Goal: Task Accomplishment & Management: Use online tool/utility

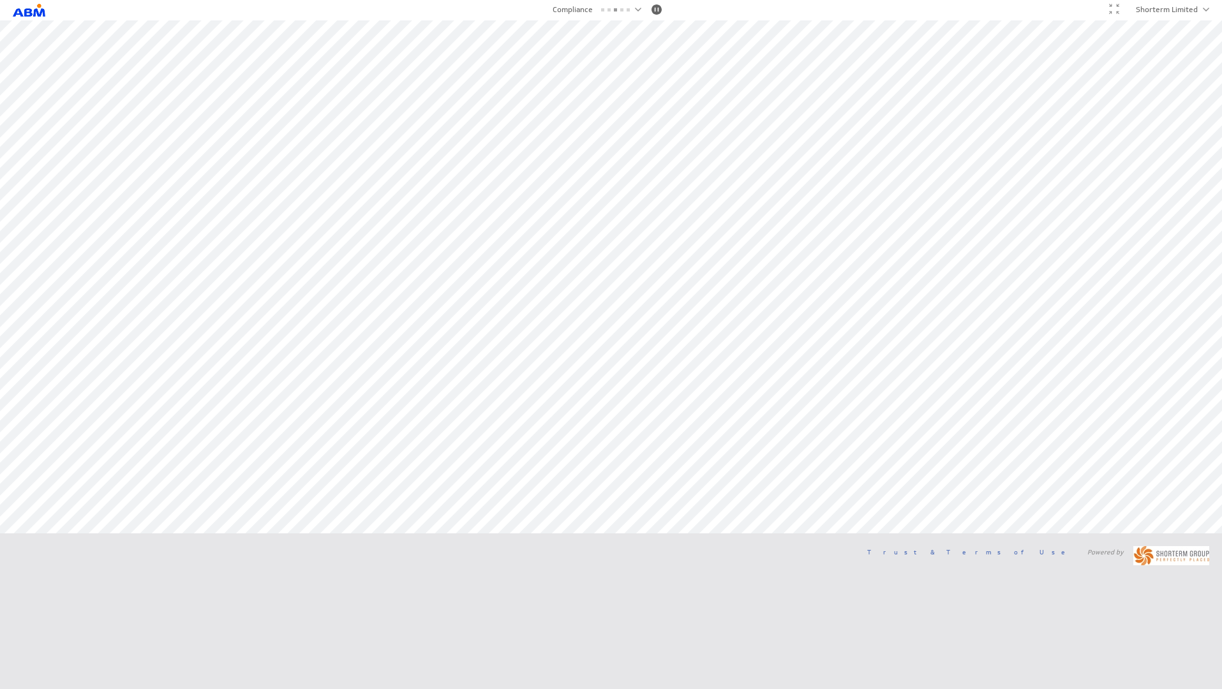
click at [667, 578] on html "(no message) Return to Parent Account Client: ABM Role: Admin View-Only My Dash…" at bounding box center [611, 289] width 1222 height 578
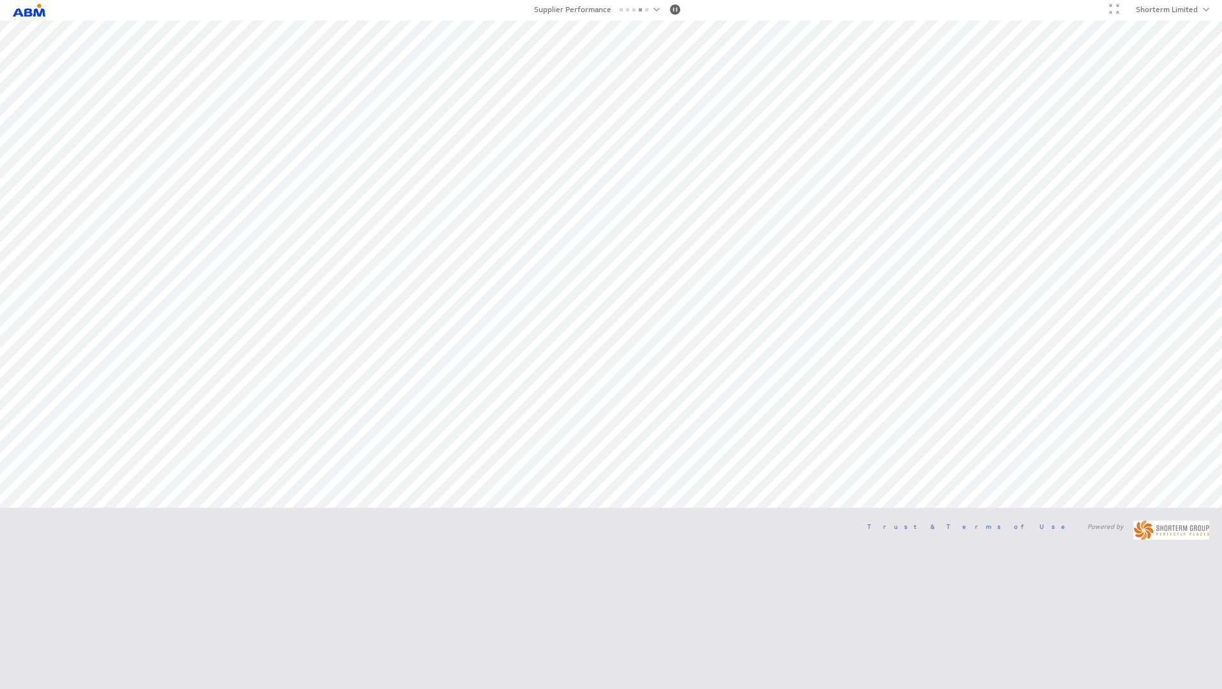
click at [689, 533] on div "Connected Trust & Terms of Use Powered by" at bounding box center [611, 530] width 1222 height 45
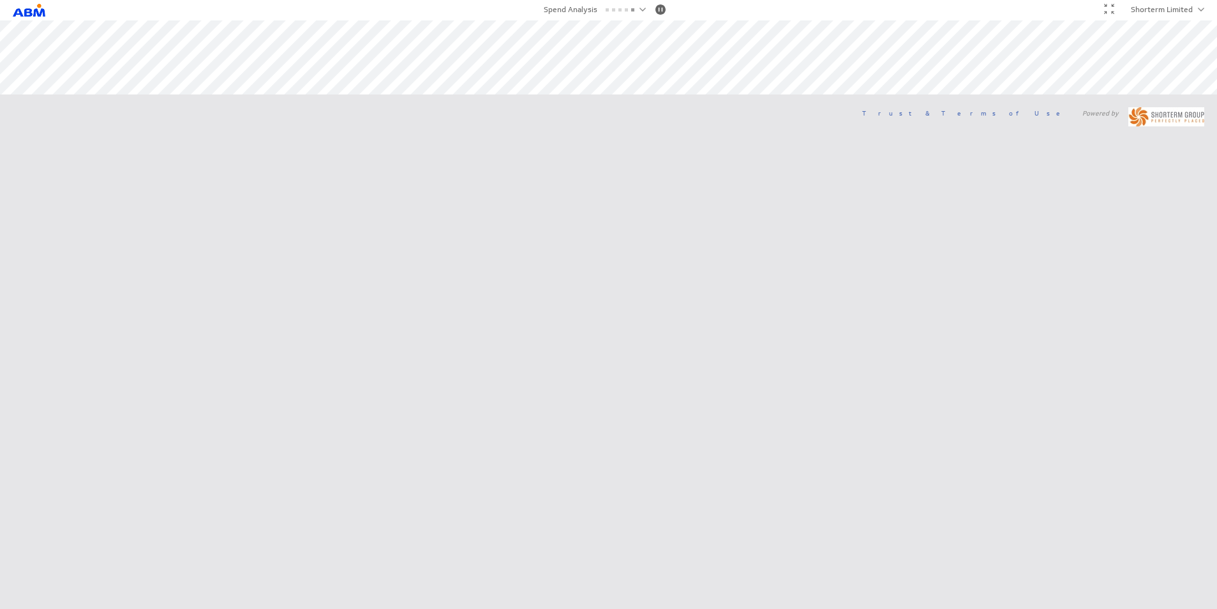
click at [1109, 13] on div at bounding box center [1109, 9] width 10 height 10
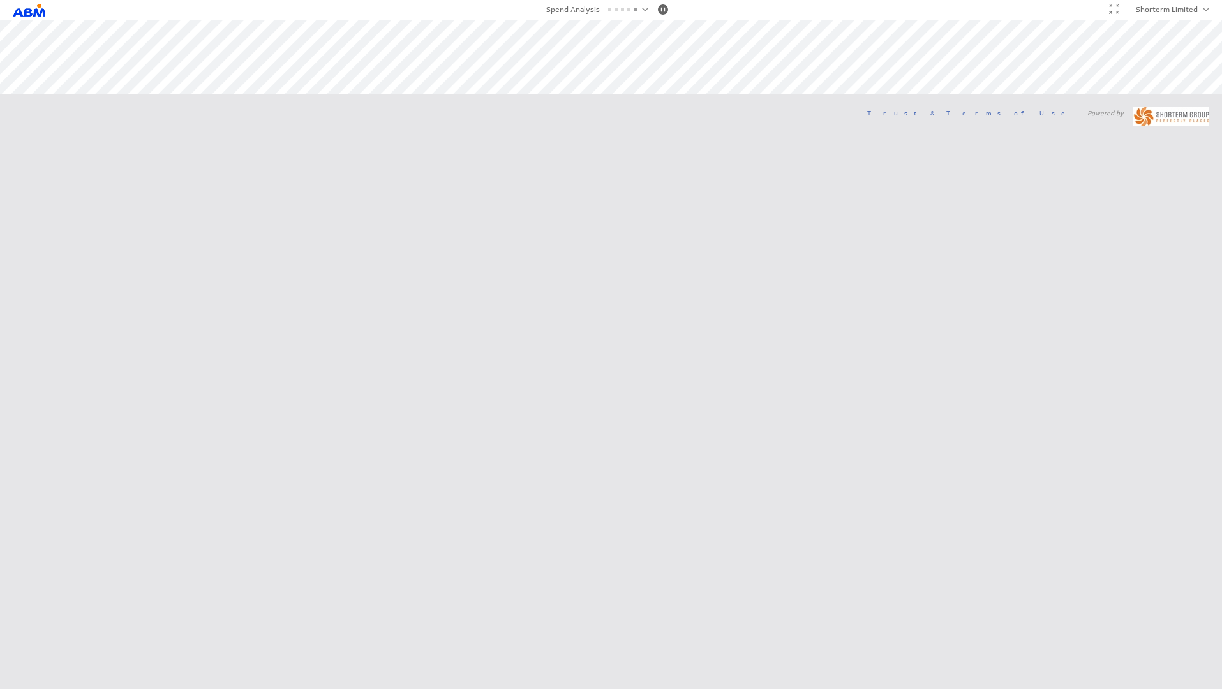
click at [788, 139] on html "(no message) Return to Parent Account Client: ABM Role: Admin View-Only My Dash…" at bounding box center [611, 69] width 1222 height 139
click at [1112, 10] on div at bounding box center [1114, 9] width 10 height 10
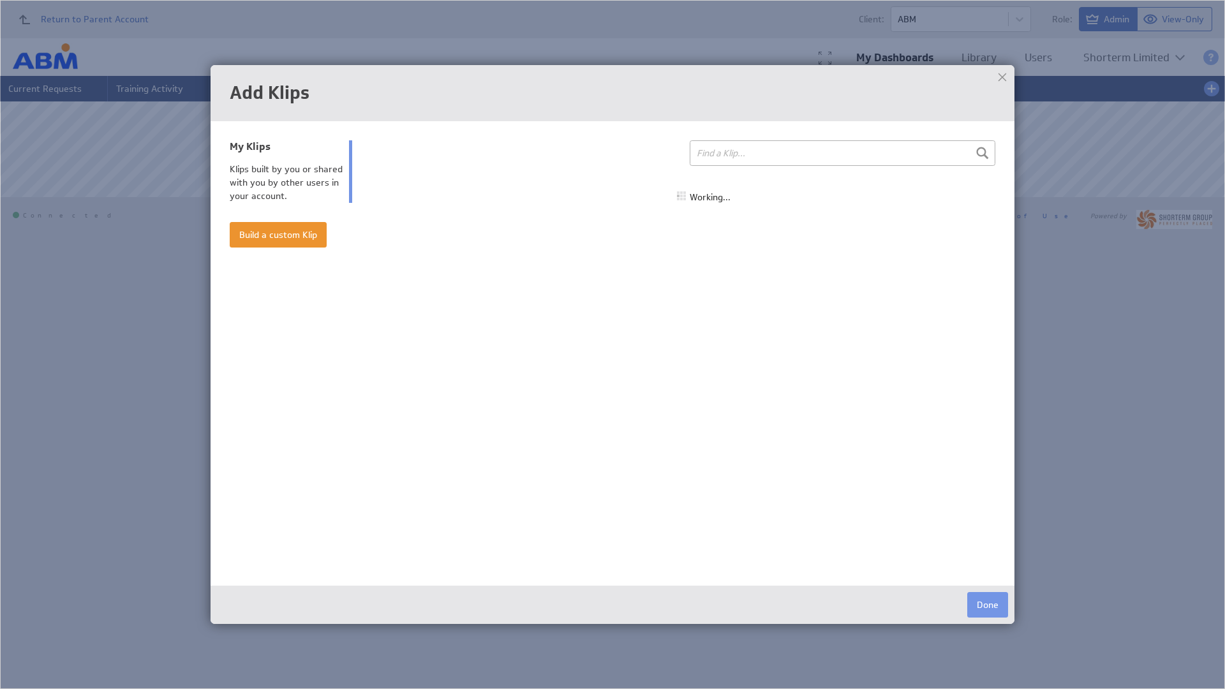
select select "all"
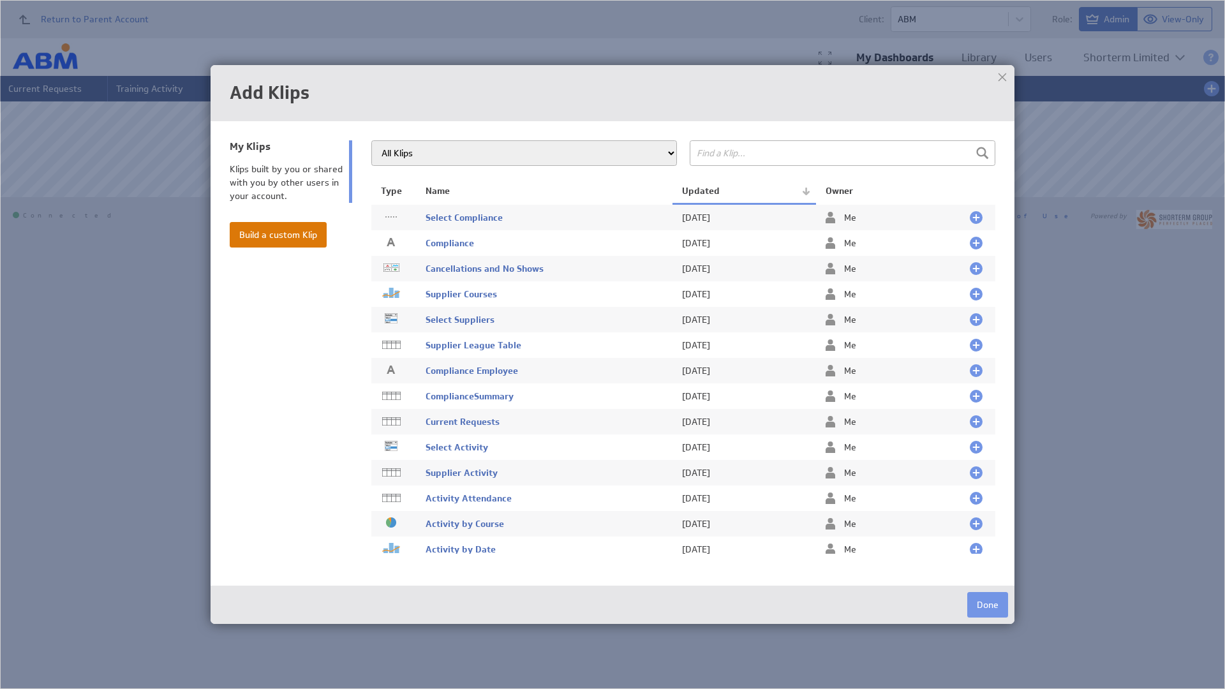
click at [273, 235] on button "Build a custom Klip" at bounding box center [278, 235] width 97 height 26
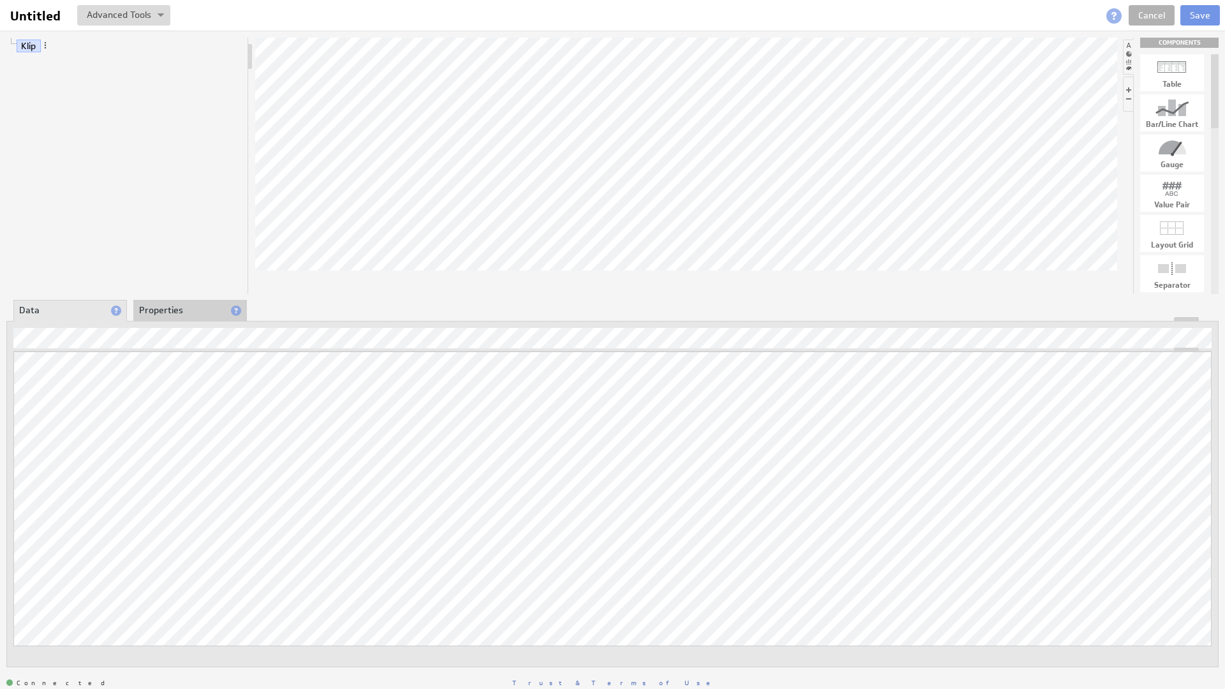
click at [158, 314] on li "Properties" at bounding box center [190, 311] width 114 height 22
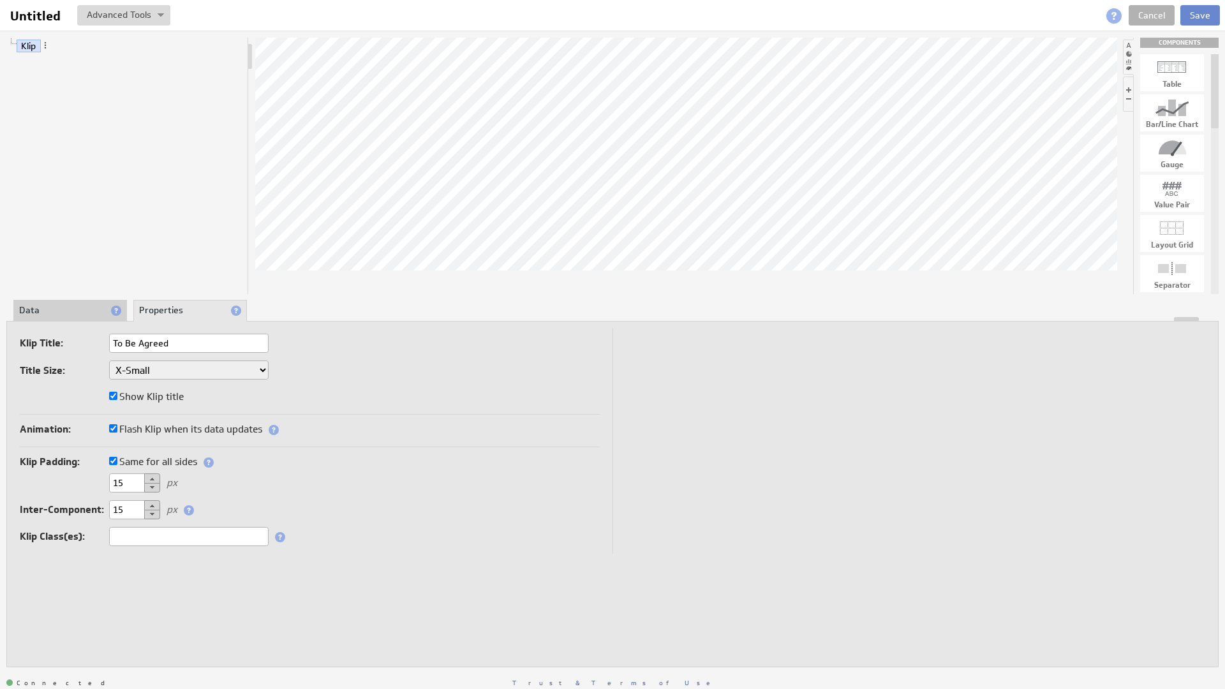
type input "To Be Agreed"
click at [1202, 11] on button "Save" at bounding box center [1200, 15] width 40 height 20
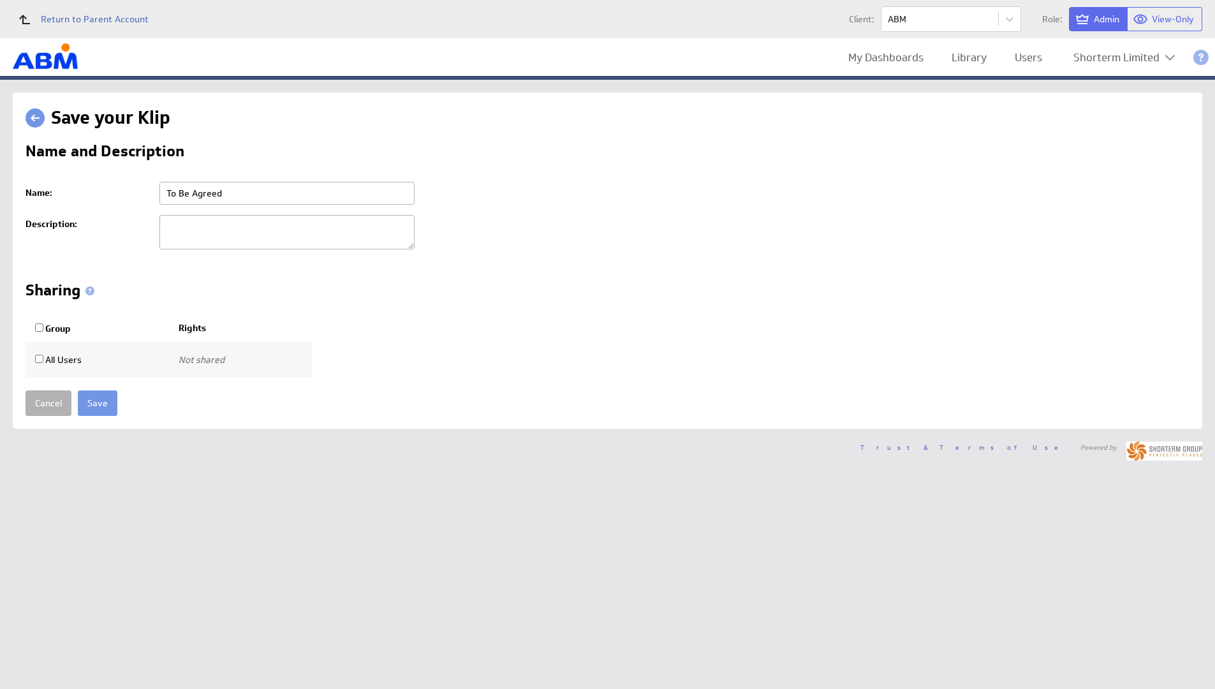
click at [38, 359] on input "All Users" at bounding box center [39, 359] width 8 height 8
checkbox input "true"
select select"] "d666185cee242b78ddee467a87e932f5:use"
click at [89, 400] on input "Save" at bounding box center [98, 403] width 40 height 26
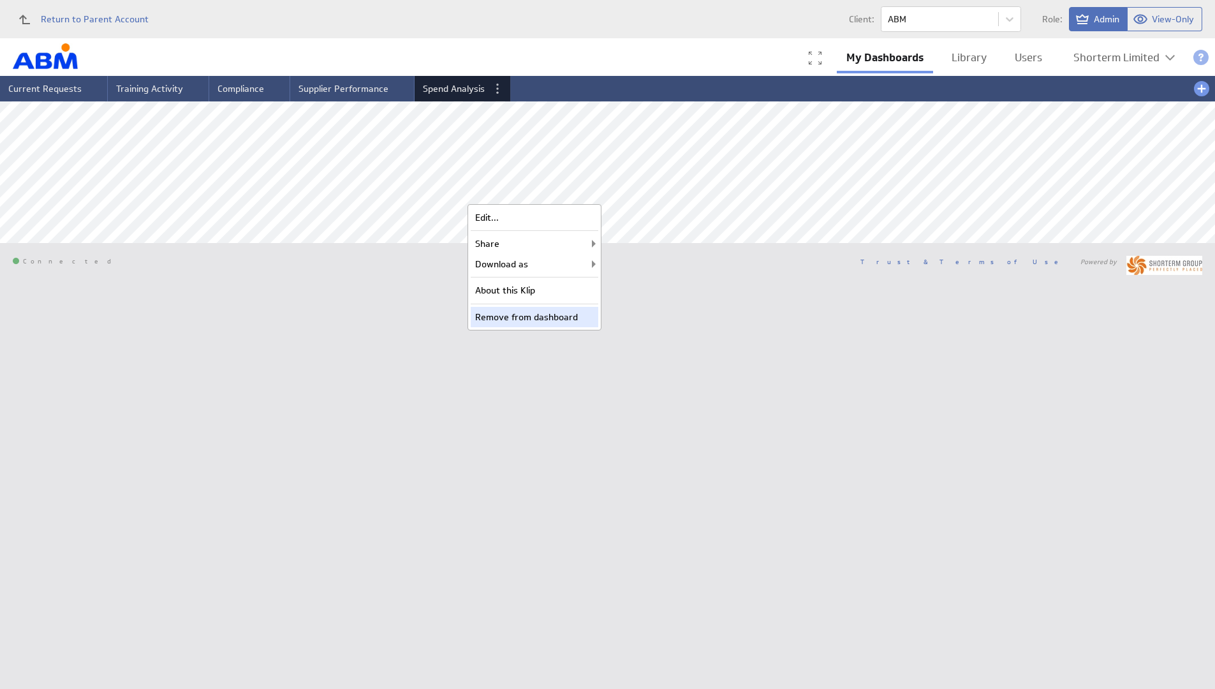
click at [551, 316] on div "Remove from dashboard" at bounding box center [535, 317] width 128 height 20
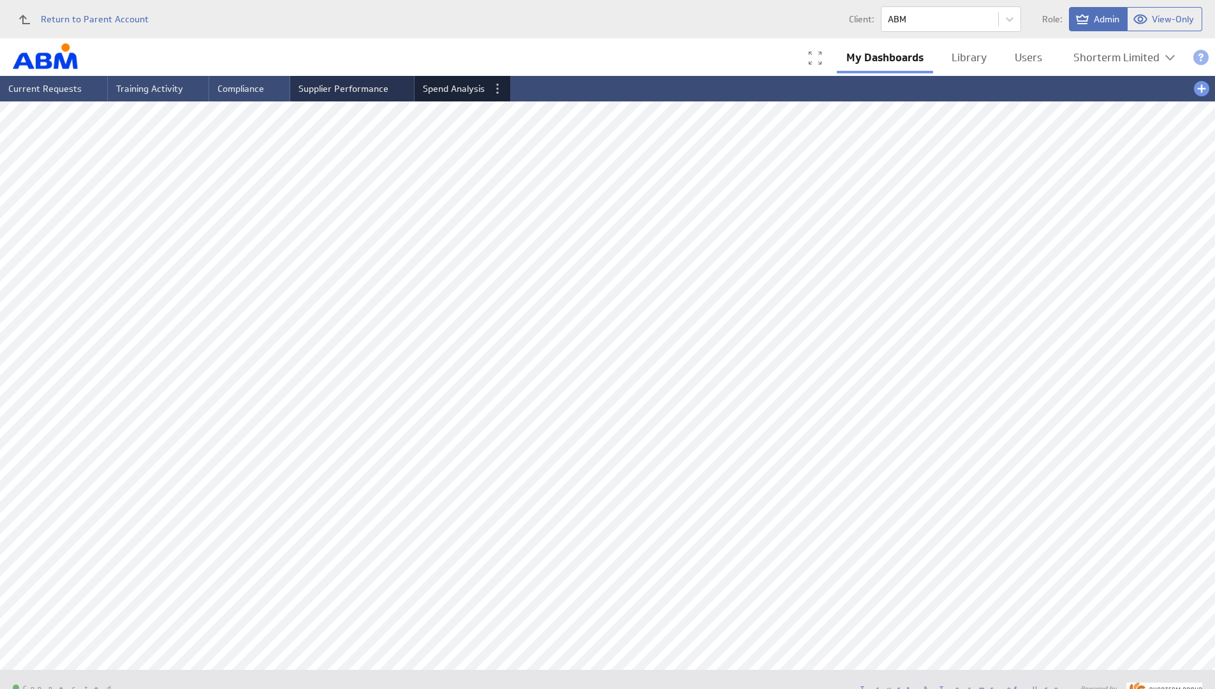
click at [317, 87] on span "Supplier Performance" at bounding box center [344, 88] width 90 height 11
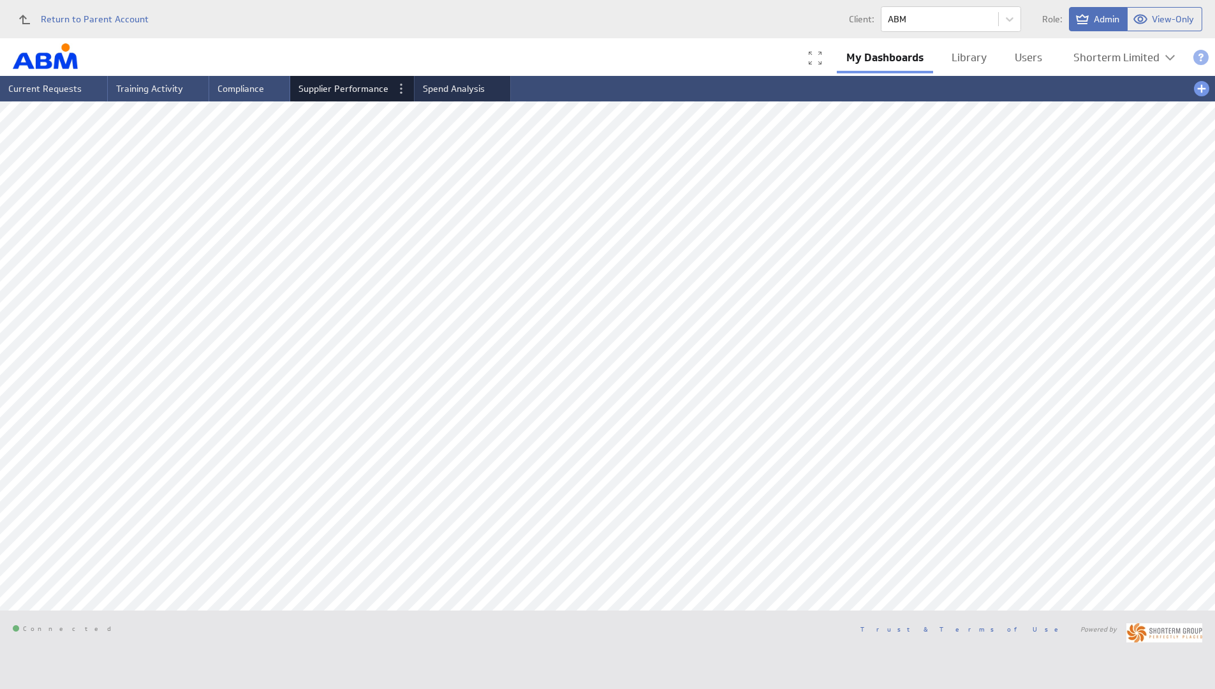
click at [441, 91] on span "Spend Analysis" at bounding box center [454, 88] width 62 height 11
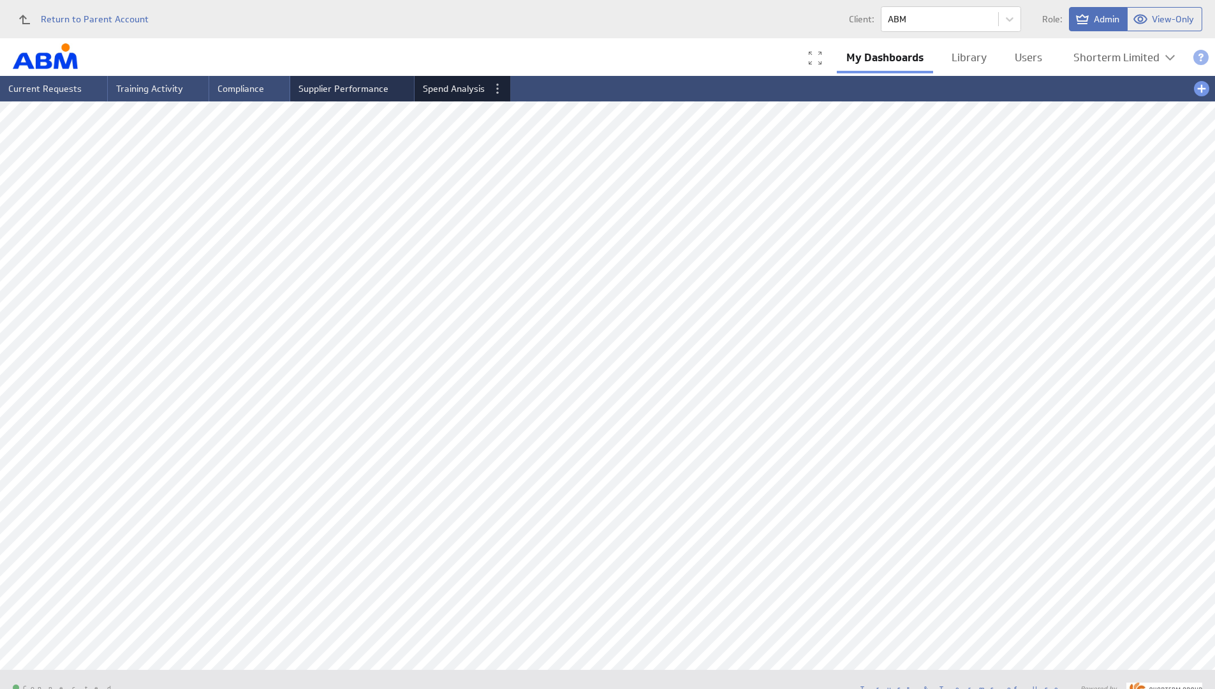
click at [339, 89] on span "Supplier Performance" at bounding box center [344, 88] width 90 height 11
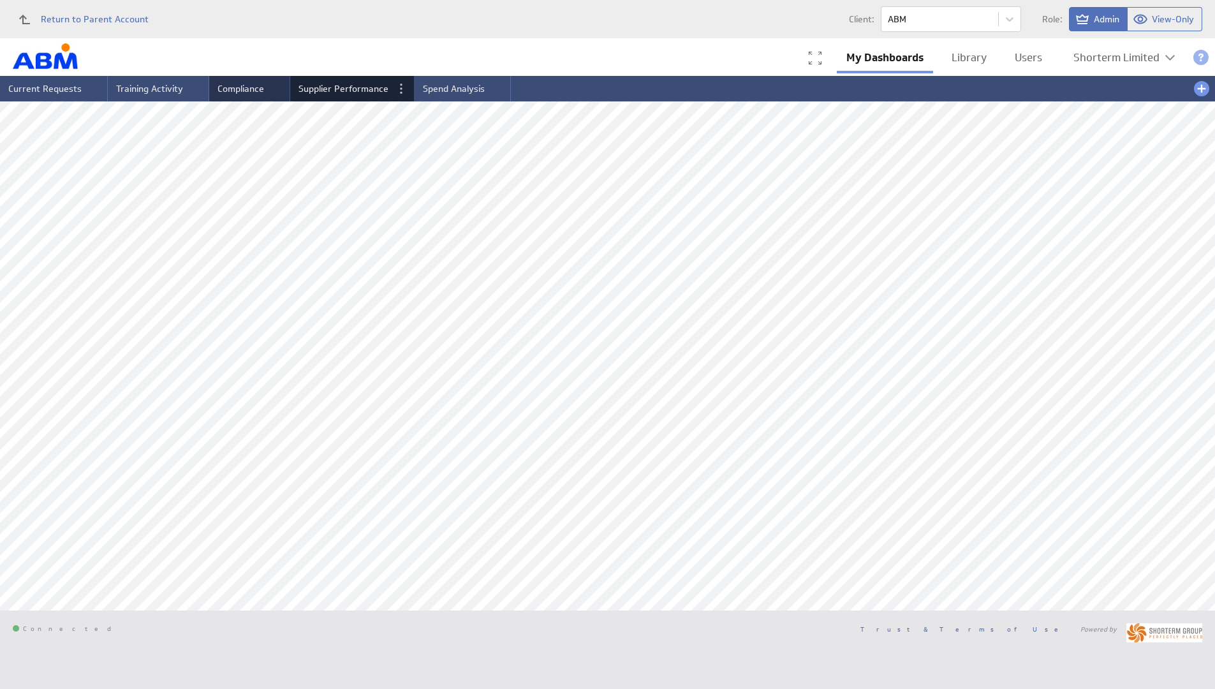
click at [242, 93] on span "Compliance" at bounding box center [241, 88] width 47 height 11
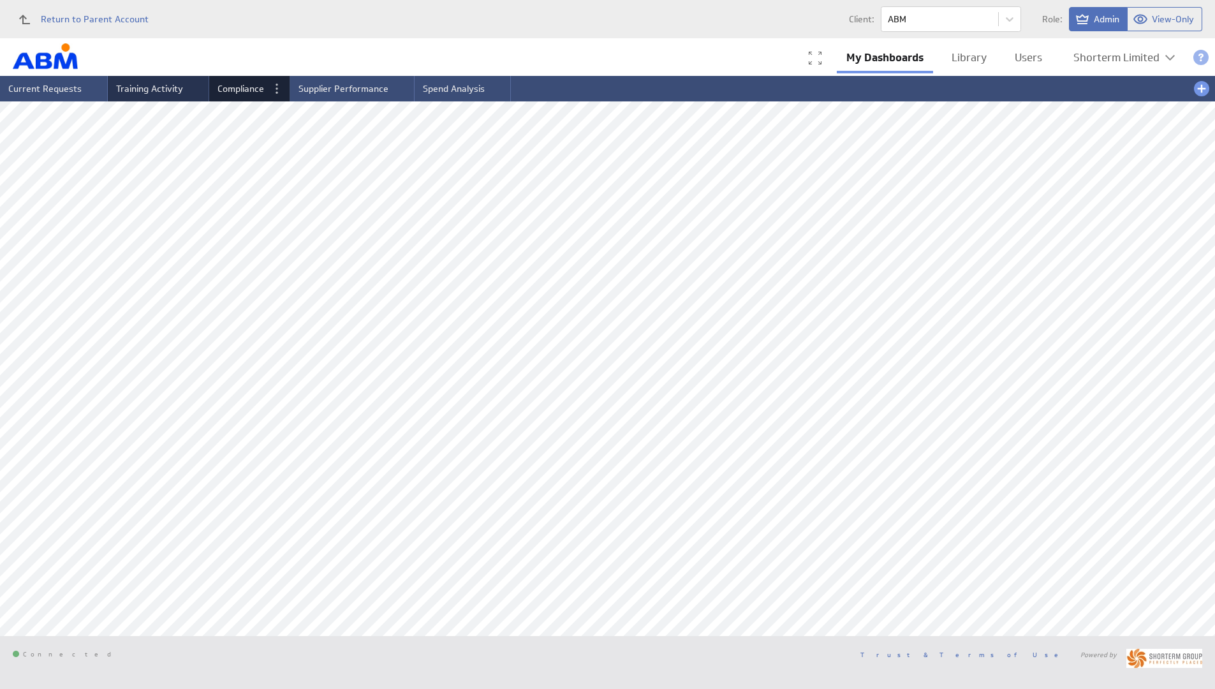
click at [146, 87] on span "Training Activity" at bounding box center [149, 88] width 67 height 11
click at [46, 84] on span "Current Requests" at bounding box center [44, 88] width 73 height 11
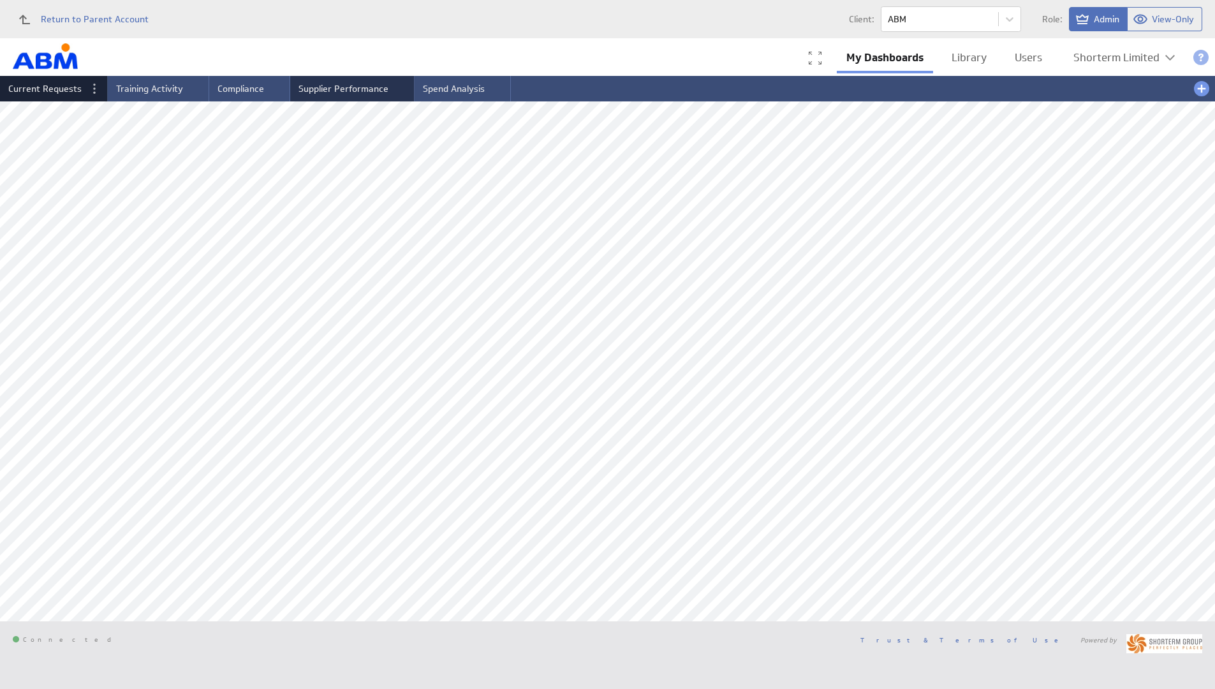
click at [358, 87] on span "Supplier Performance" at bounding box center [344, 88] width 90 height 11
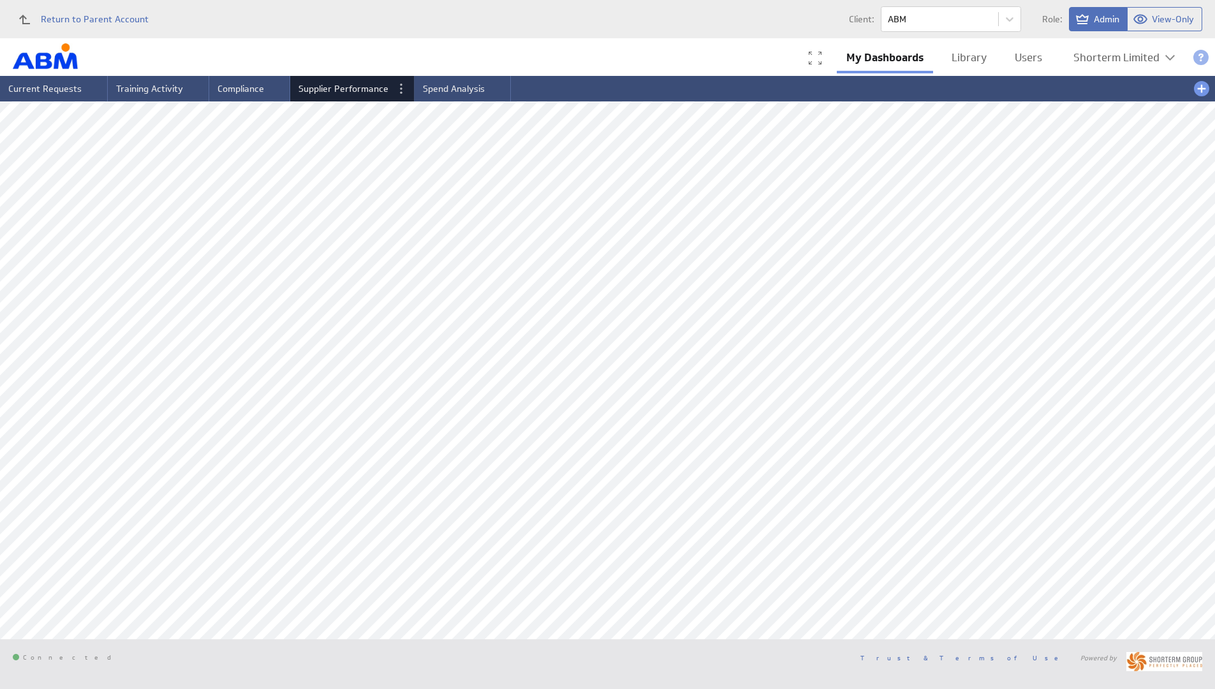
click at [607, 658] on div "Connected Trust & Terms of Use Powered by" at bounding box center [607, 661] width 1215 height 45
click at [460, 94] on li "Spend Analysis" at bounding box center [463, 89] width 96 height 26
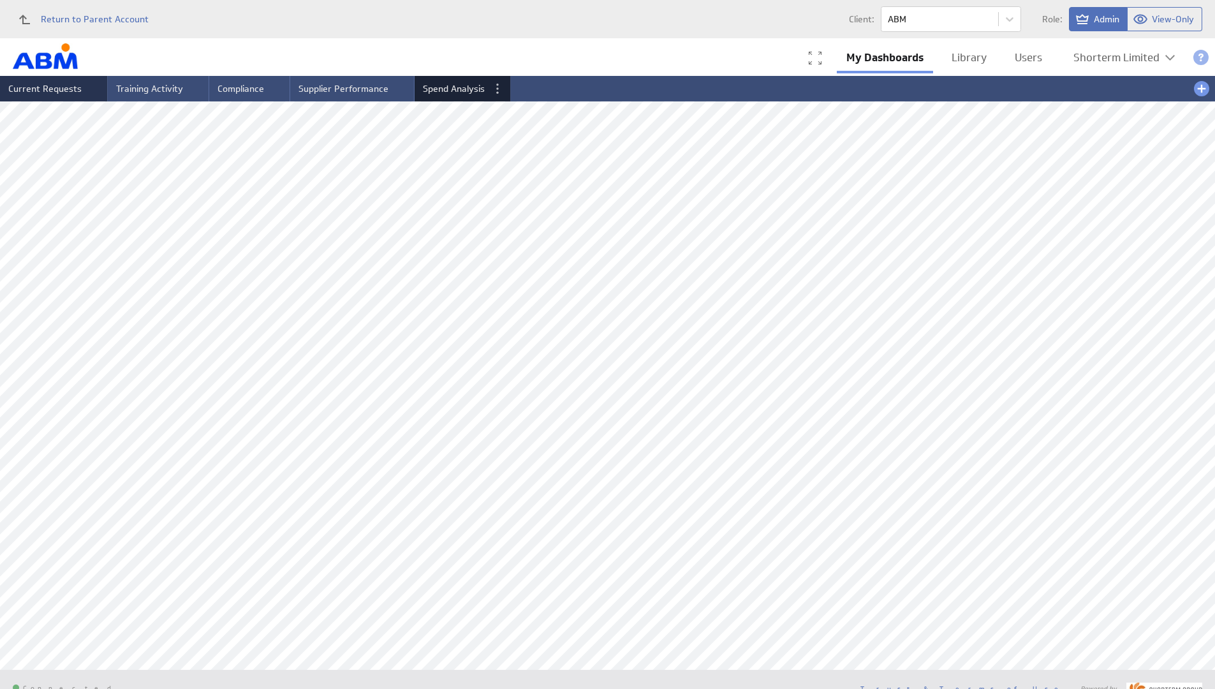
click at [67, 91] on span "Current Requests" at bounding box center [44, 88] width 73 height 11
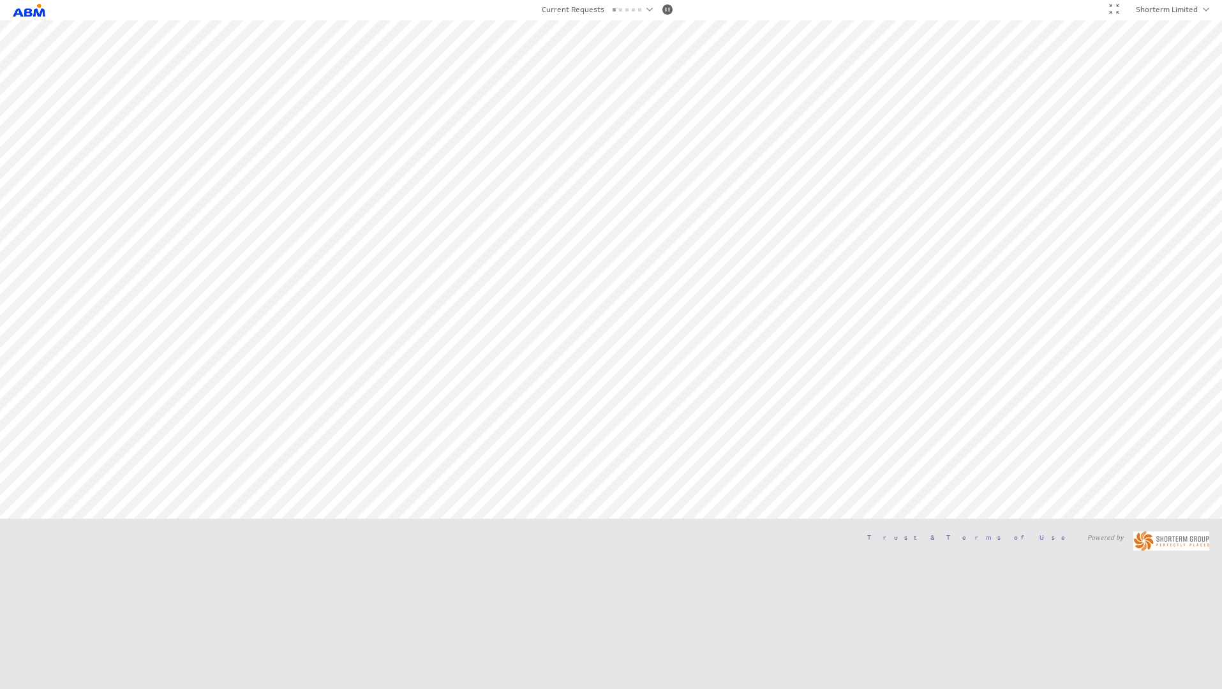
click at [1116, 8] on div at bounding box center [1114, 9] width 10 height 10
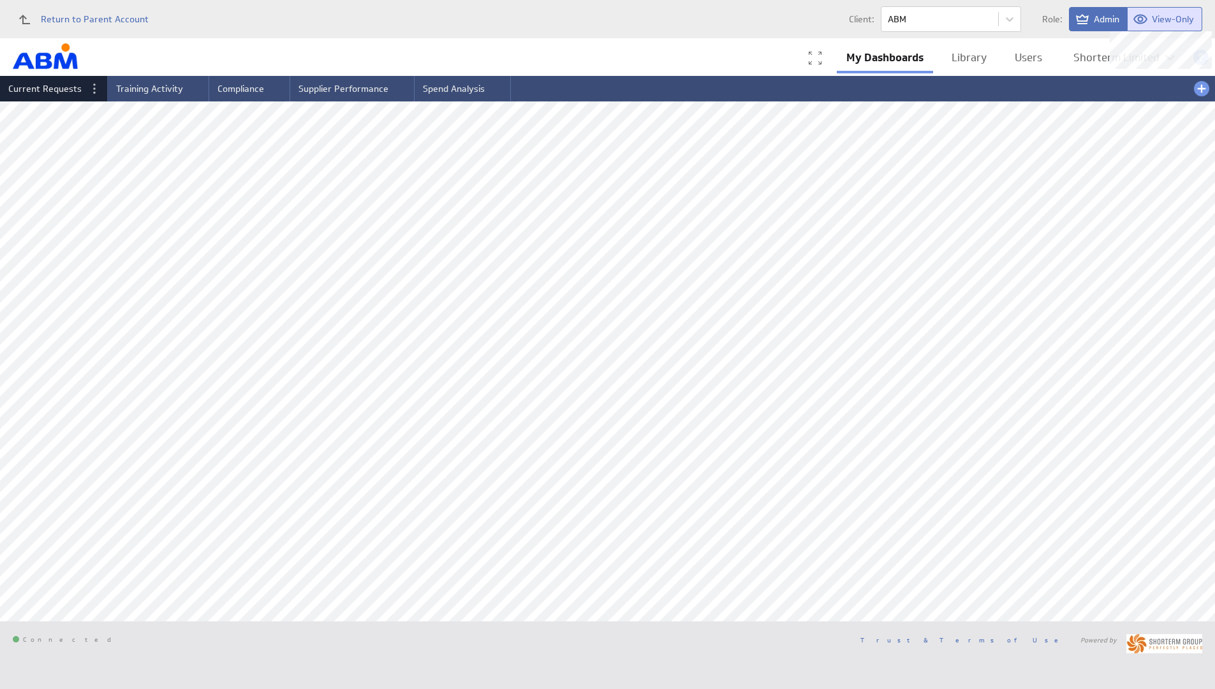
click at [1154, 20] on span "View-Only" at bounding box center [1173, 18] width 42 height 11
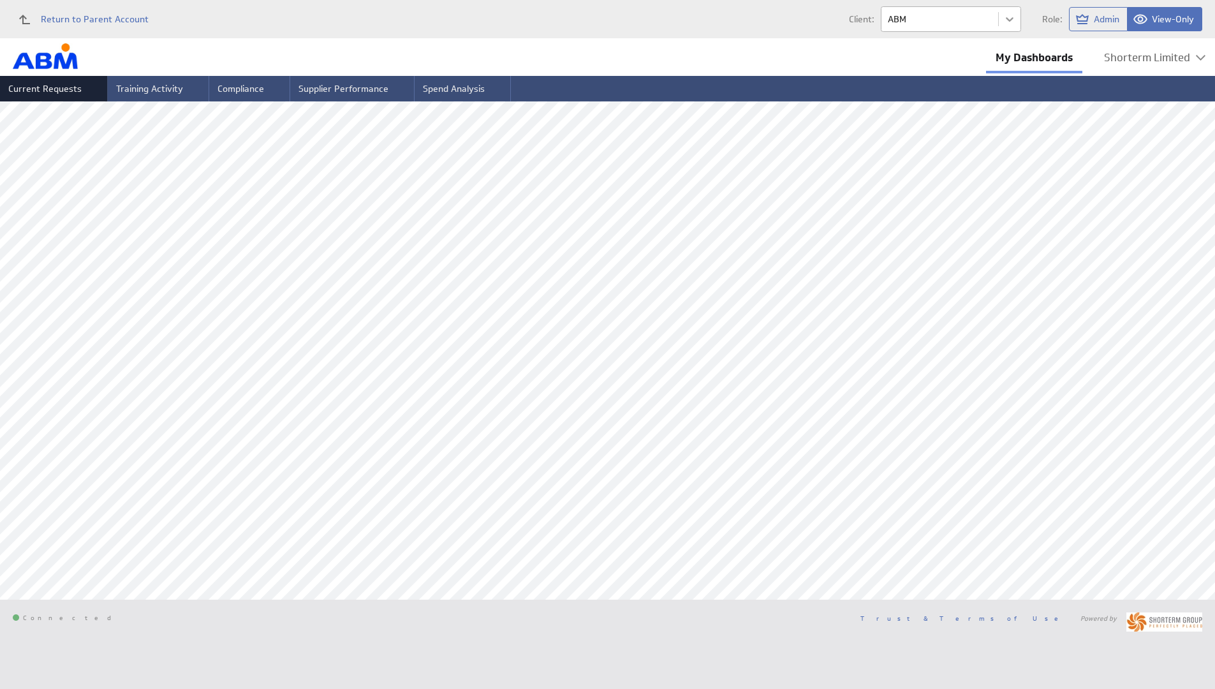
click at [1008, 17] on body "(no message) Return to Parent Account Client: ABM Role: Admin View-Only My Dash…" at bounding box center [607, 322] width 1215 height 644
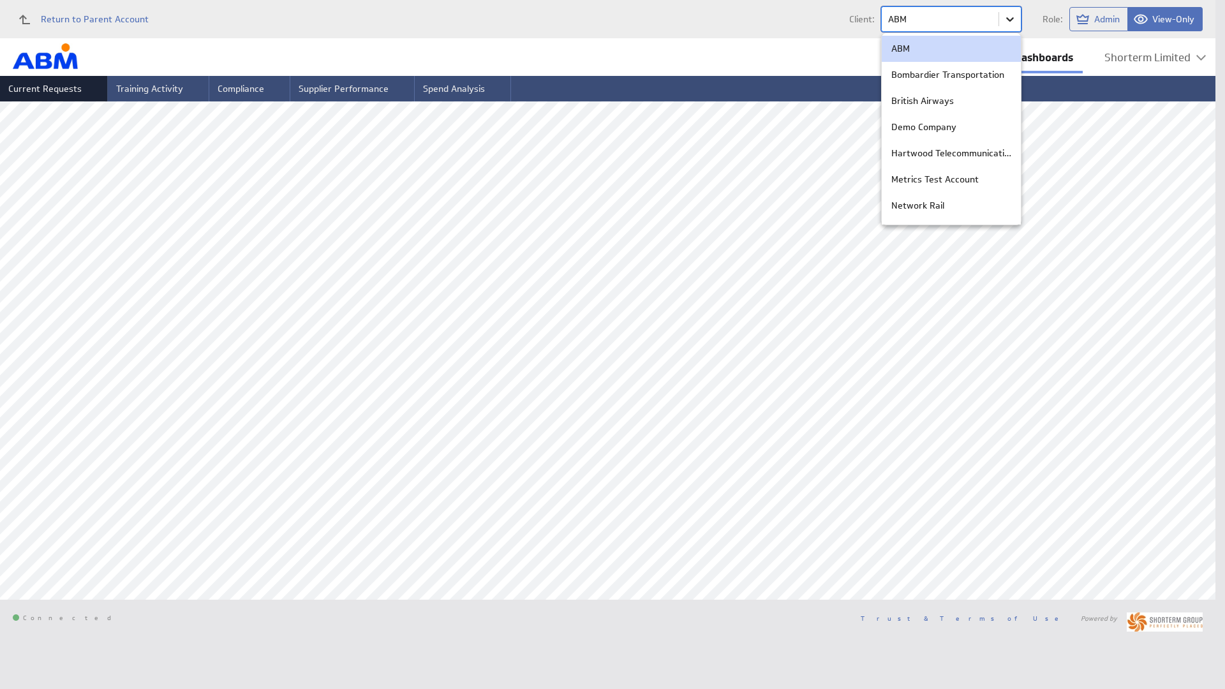
click at [1008, 17] on div at bounding box center [612, 344] width 1225 height 689
